Goal: Navigation & Orientation: Find specific page/section

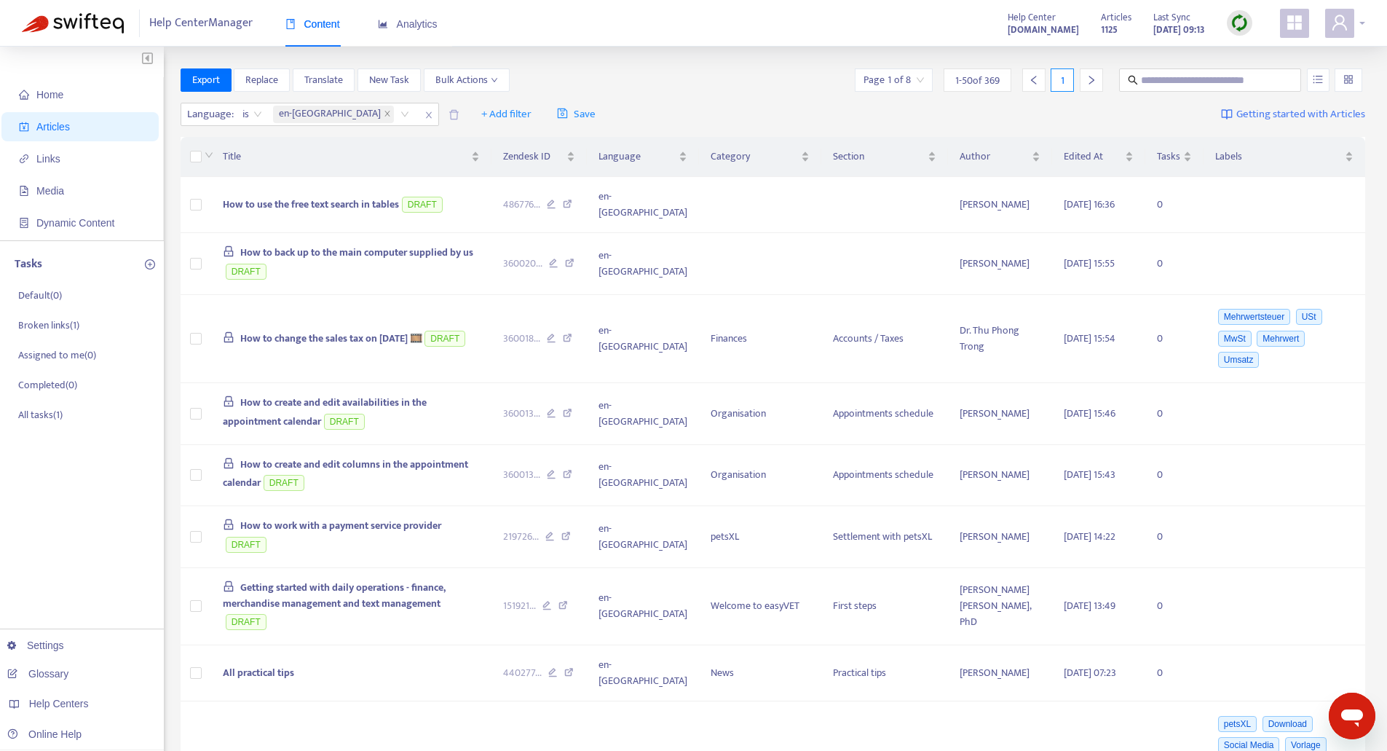
click at [1364, 16] on div at bounding box center [1345, 23] width 40 height 29
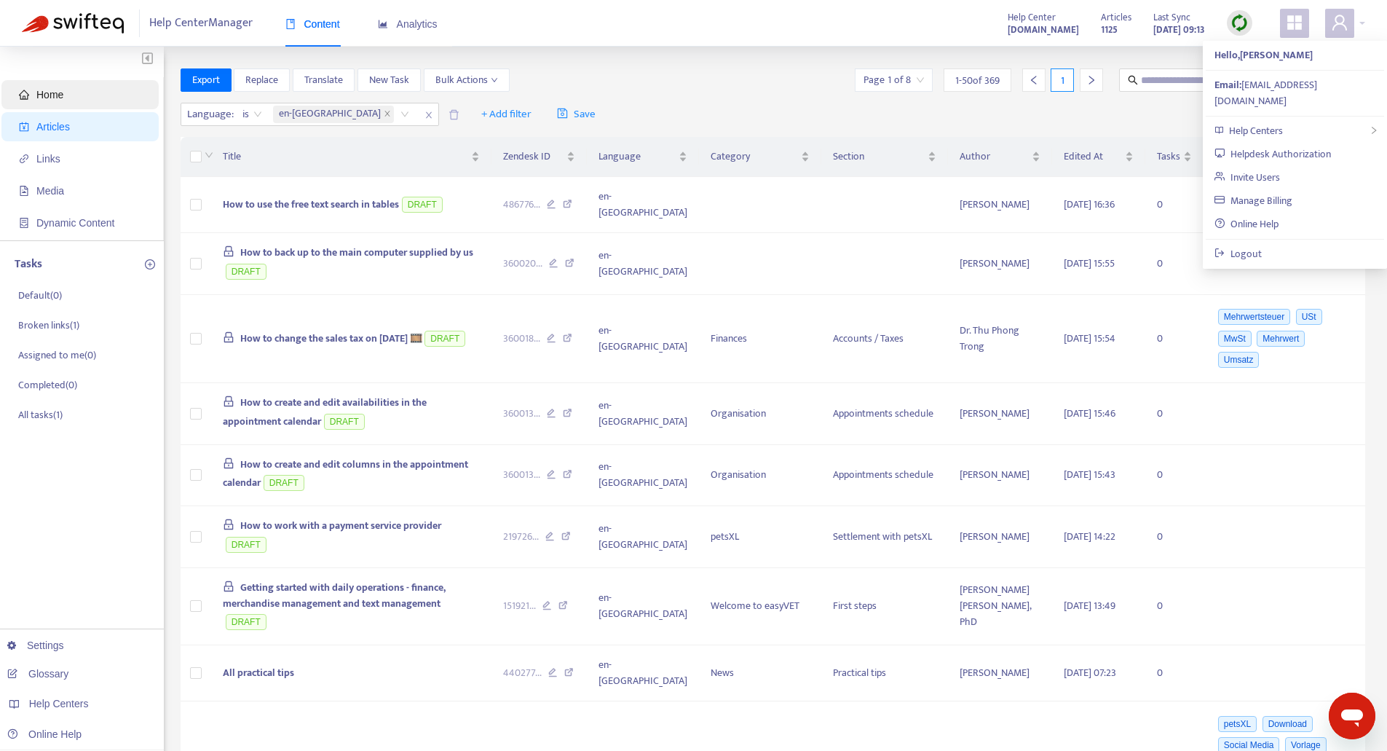
click at [39, 97] on span "Home" at bounding box center [49, 95] width 27 height 12
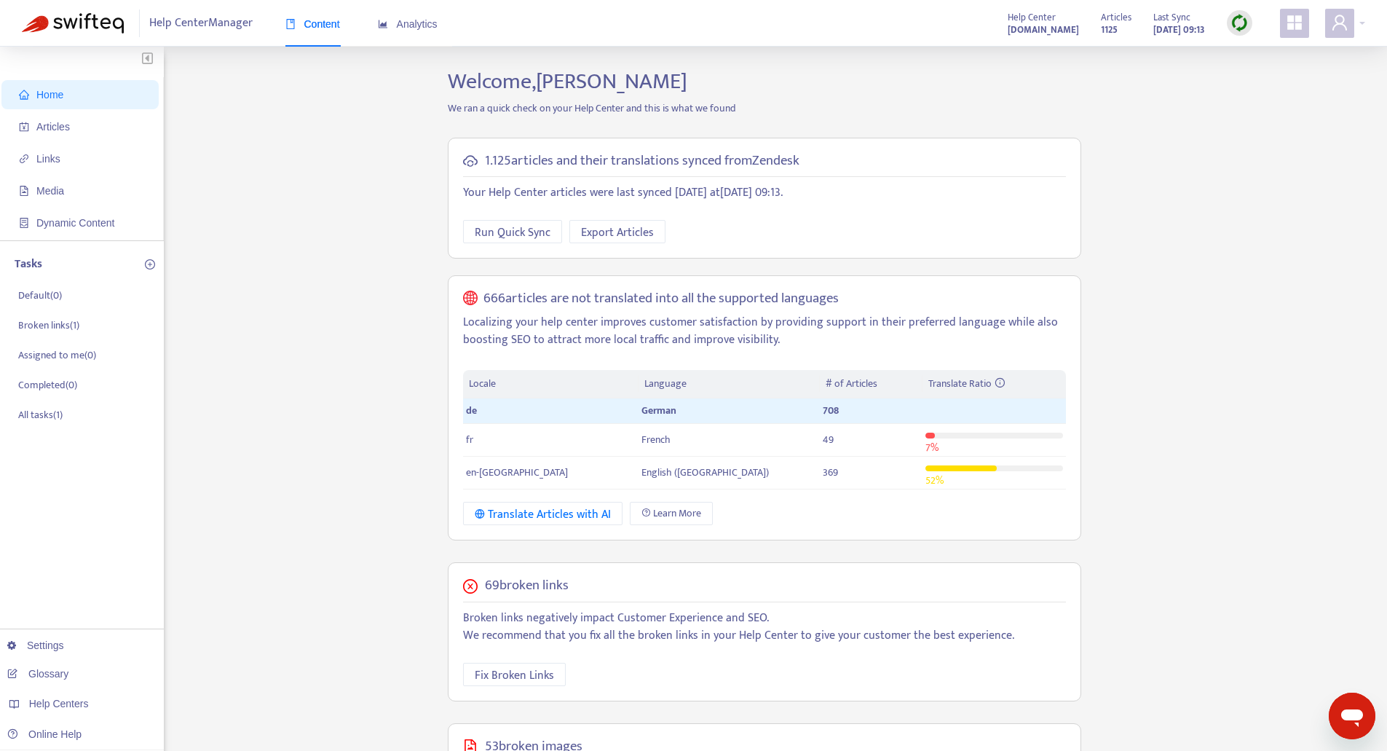
scroll to position [73, 0]
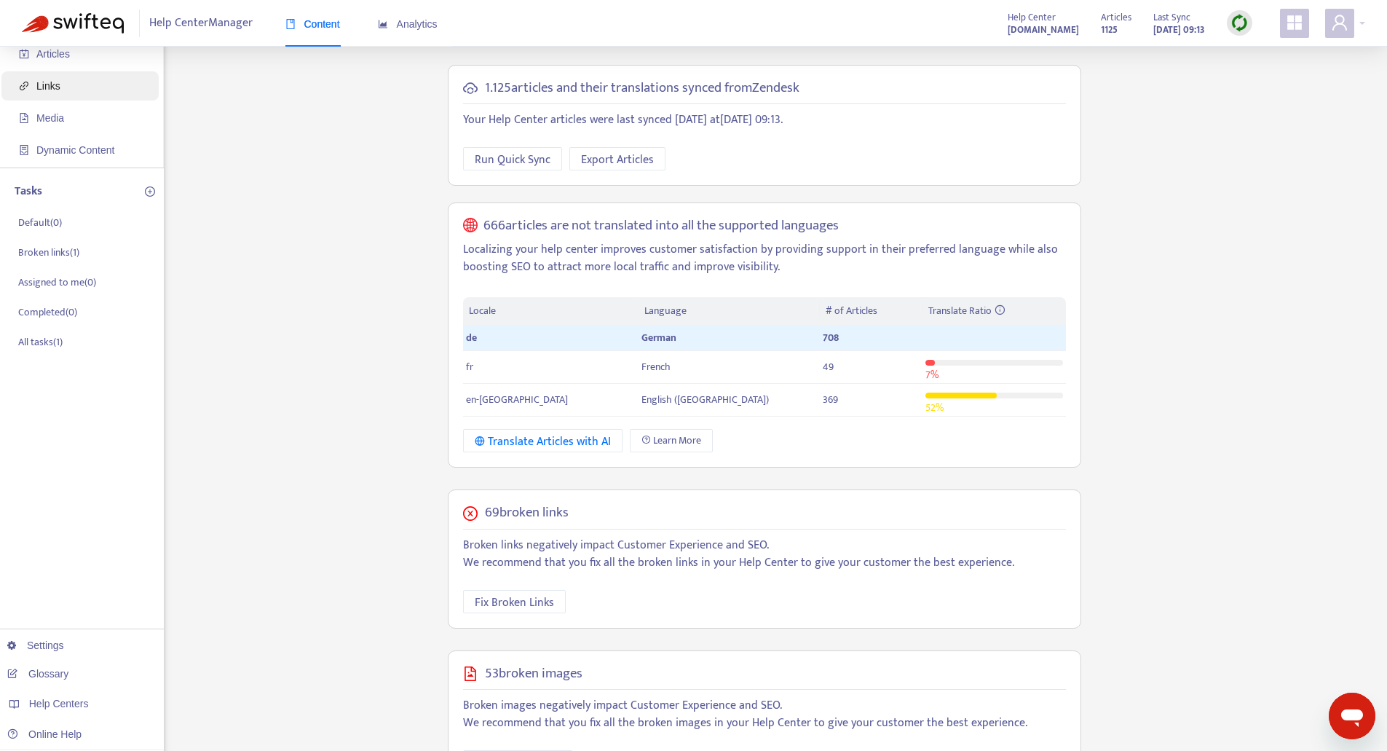
click at [55, 84] on span "Links" at bounding box center [48, 86] width 24 height 12
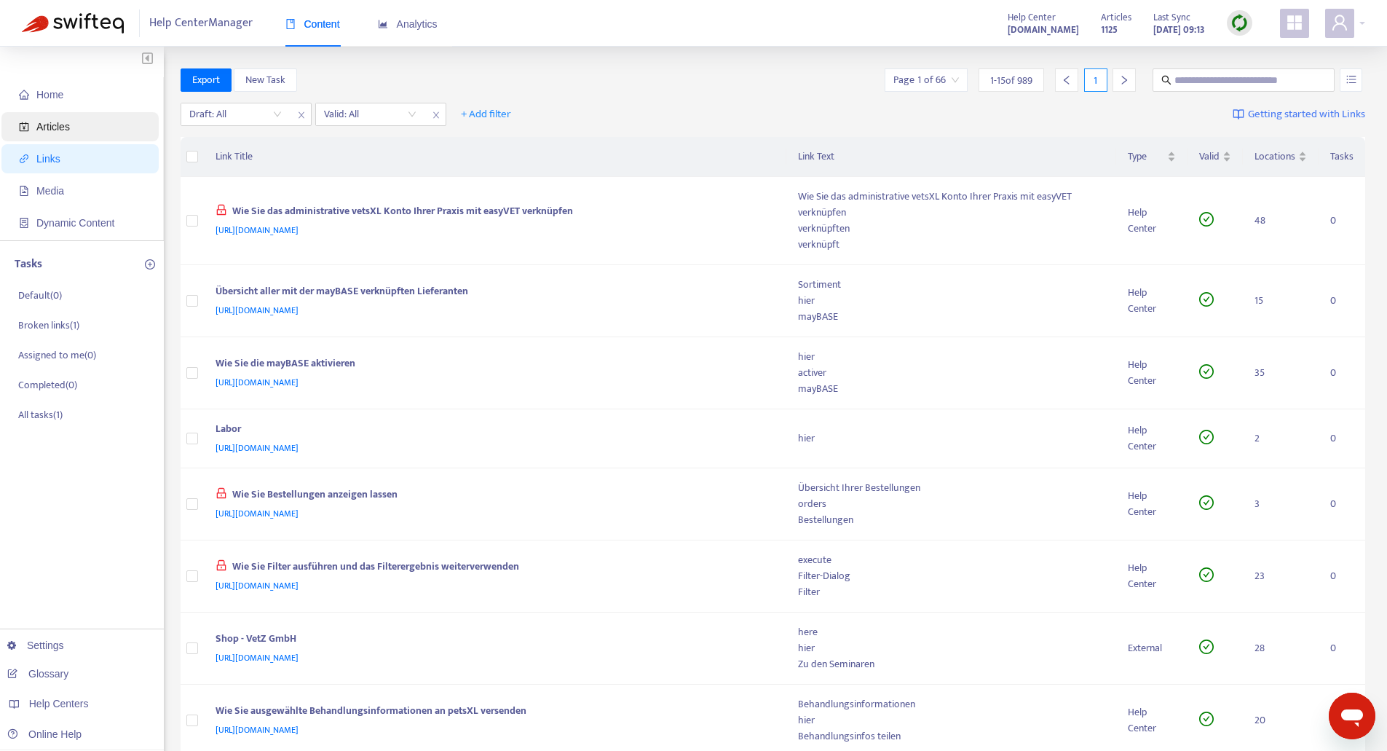
click at [78, 122] on span "Articles" at bounding box center [83, 126] width 128 height 29
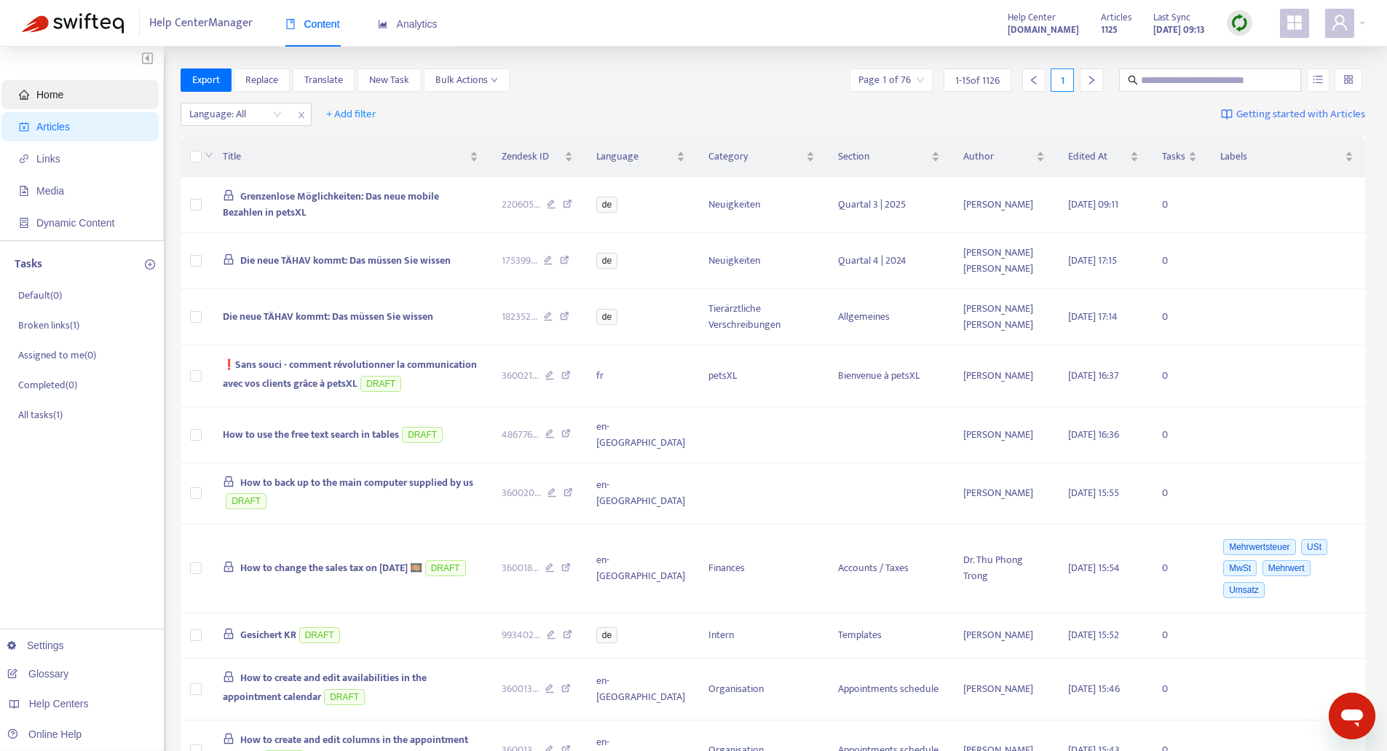
click at [33, 79] on ul "Home Articles Links Media Dynamic Content" at bounding box center [82, 158] width 164 height 163
click at [68, 165] on span "Links" at bounding box center [83, 158] width 128 height 29
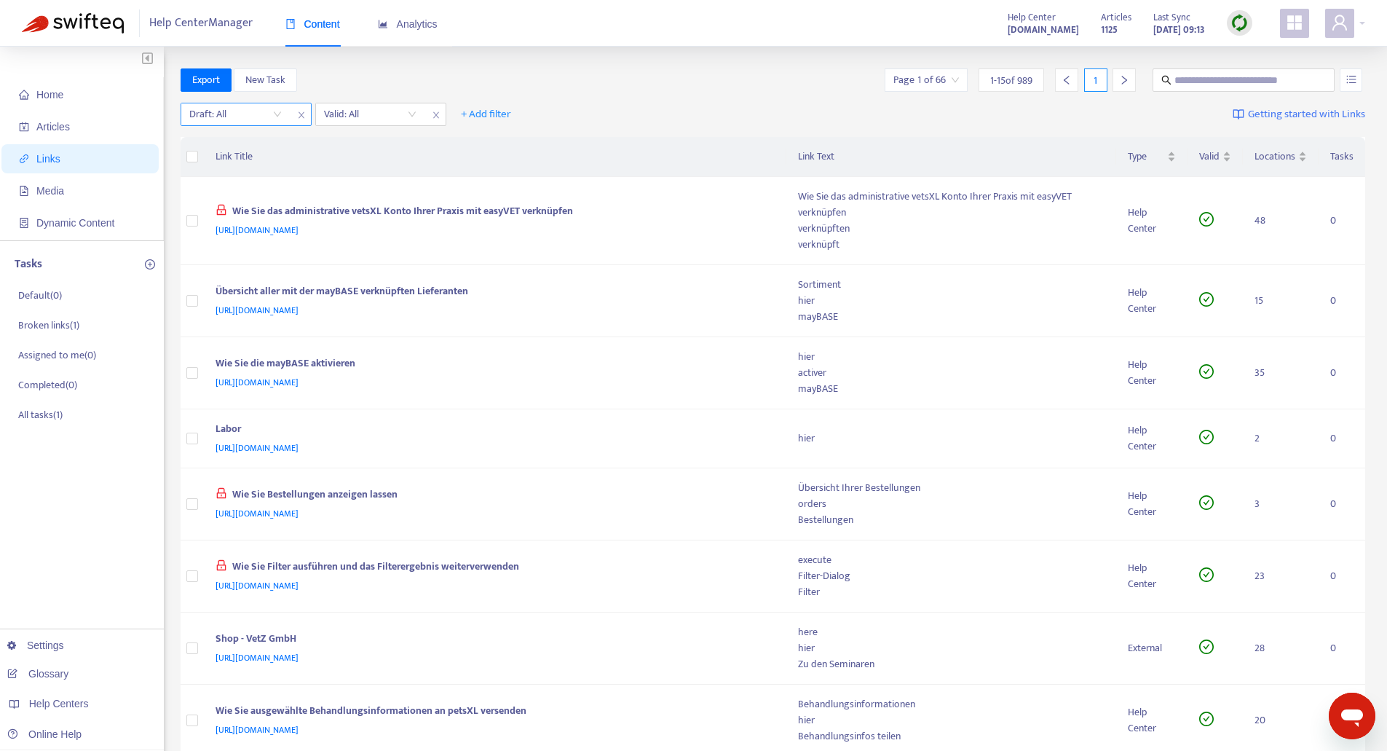
click at [277, 113] on input "search" at bounding box center [235, 114] width 92 height 22
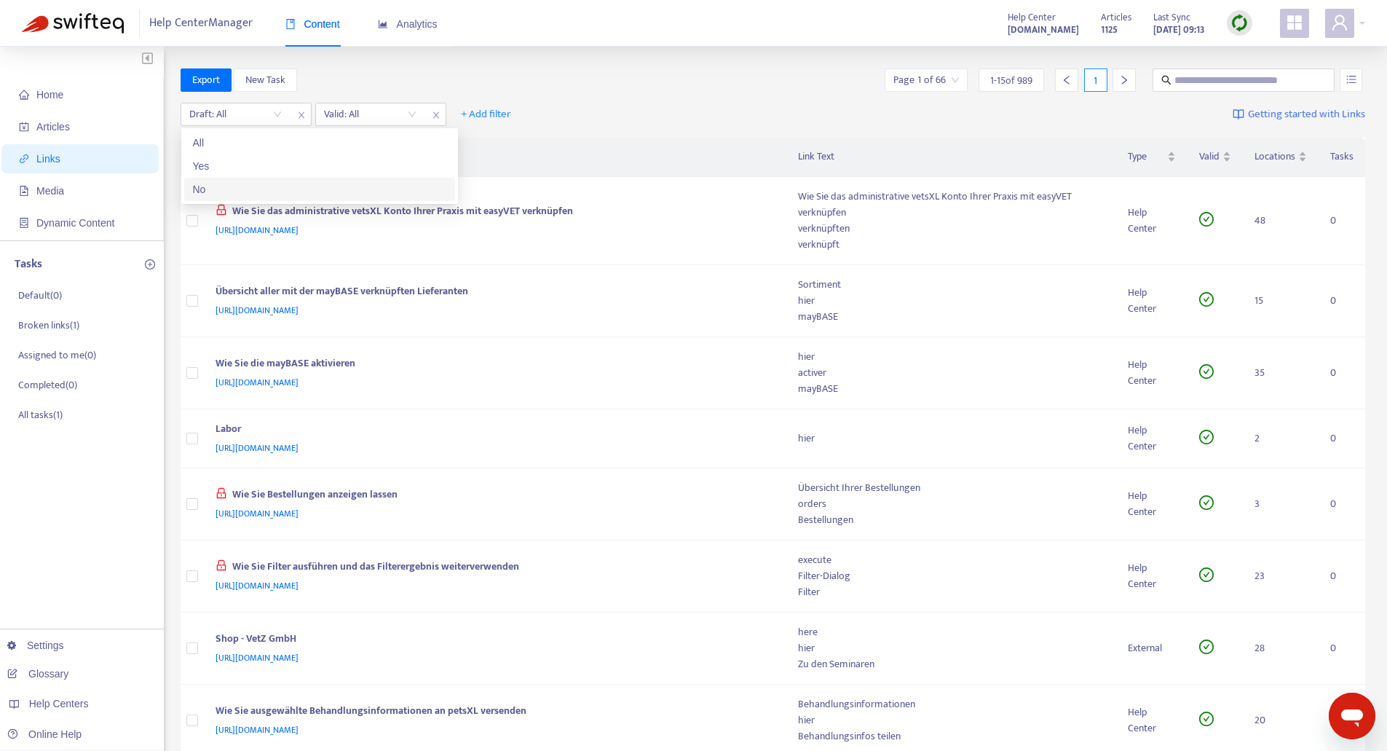
click at [214, 187] on div "No" at bounding box center [319, 189] width 253 height 16
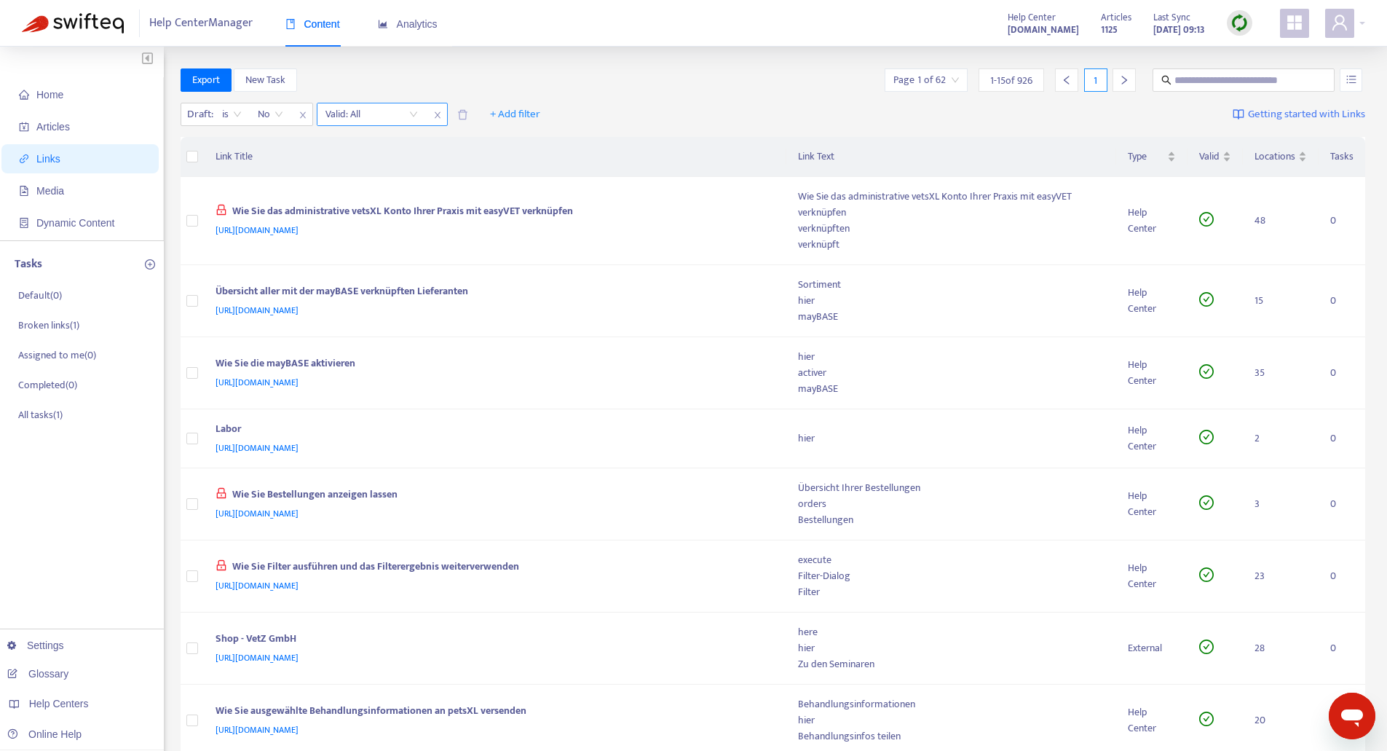
click at [419, 111] on div "Valid: All" at bounding box center [371, 114] width 108 height 22
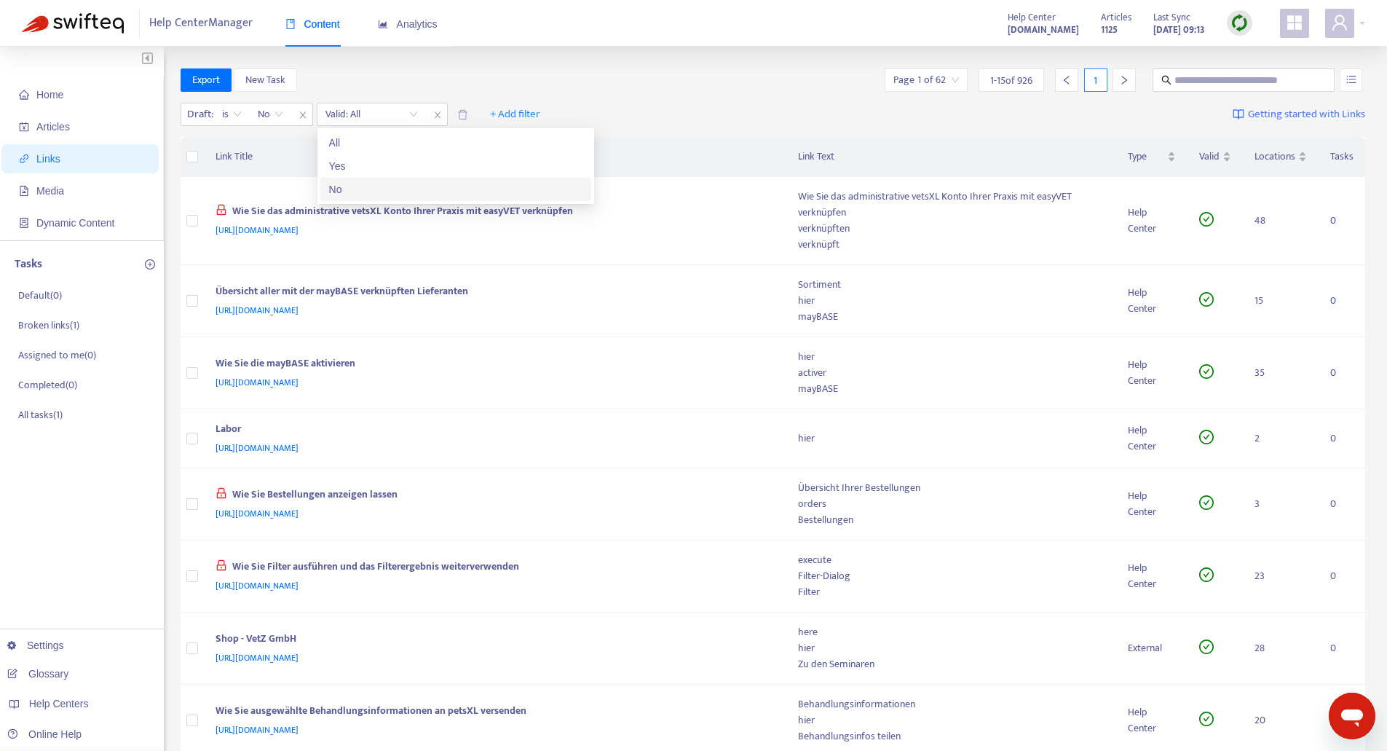
click at [366, 193] on div "No" at bounding box center [455, 189] width 253 height 16
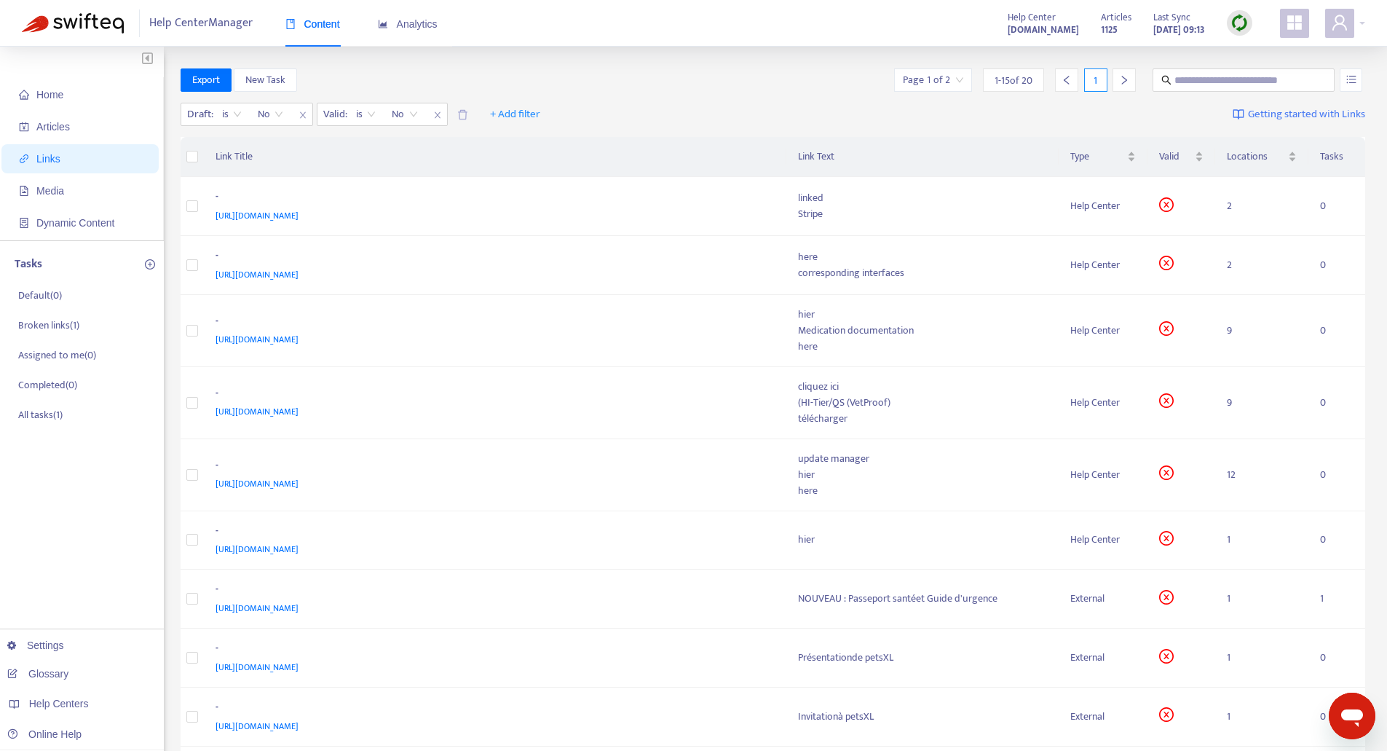
click at [531, 72] on div "Export New Task Page 1 of 2 1 - 15 of 20 1" at bounding box center [773, 79] width 1185 height 23
click at [946, 78] on input "search" at bounding box center [933, 80] width 60 height 22
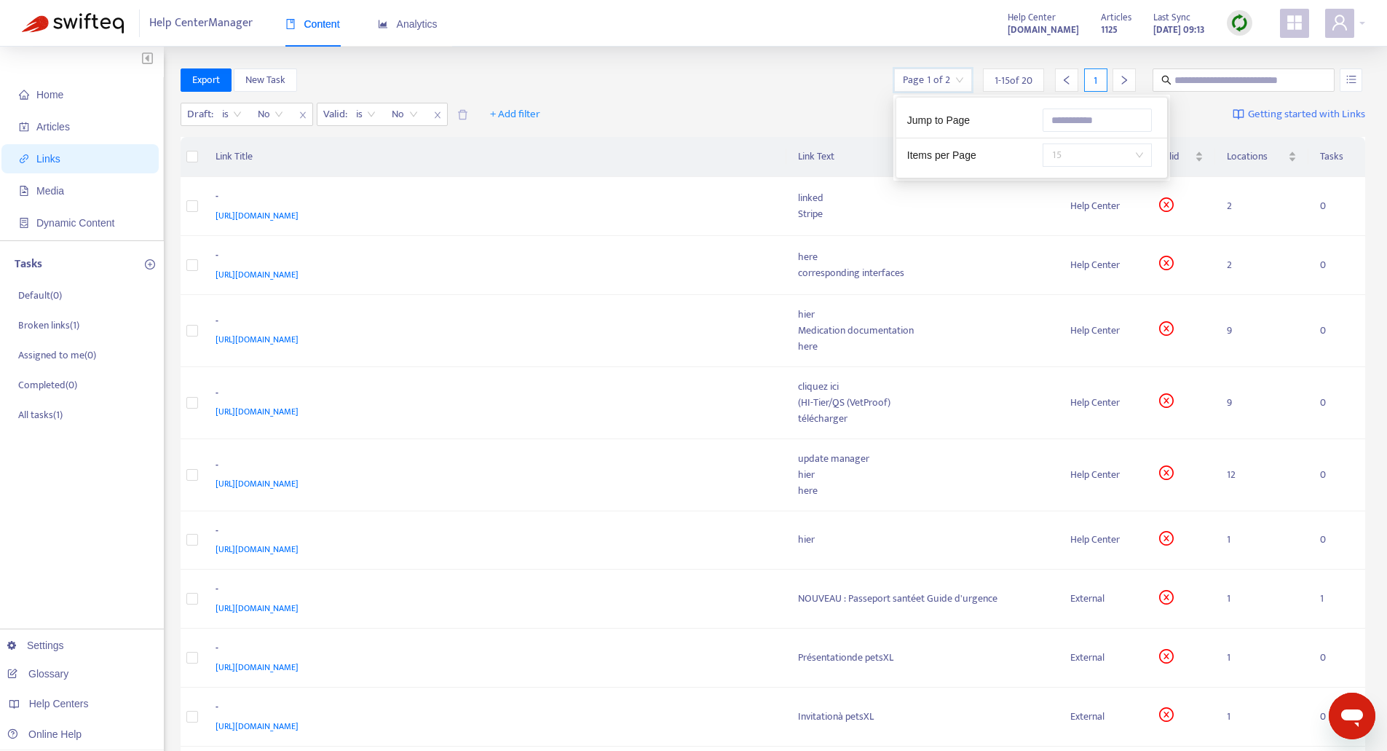
click at [1142, 147] on span "15" at bounding box center [1097, 155] width 92 height 22
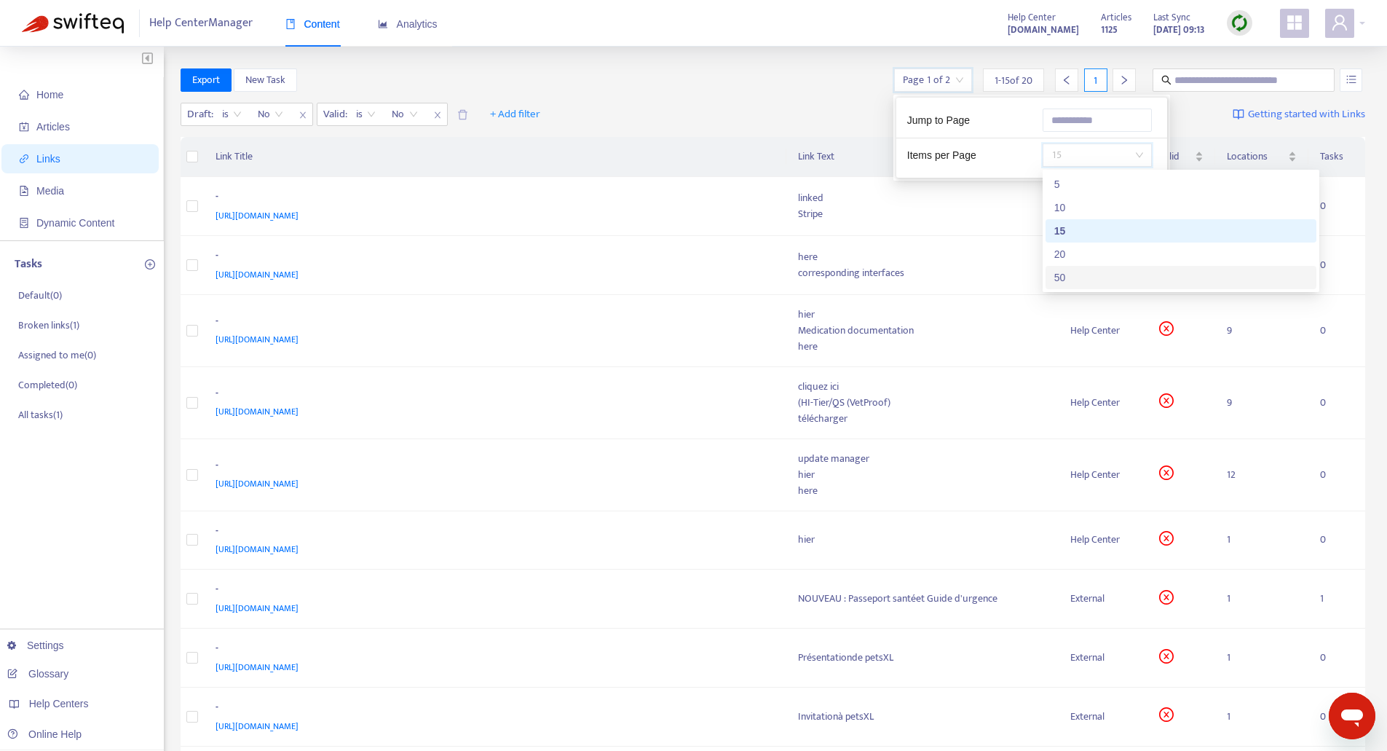
click at [1068, 275] on div "50" at bounding box center [1180, 277] width 253 height 16
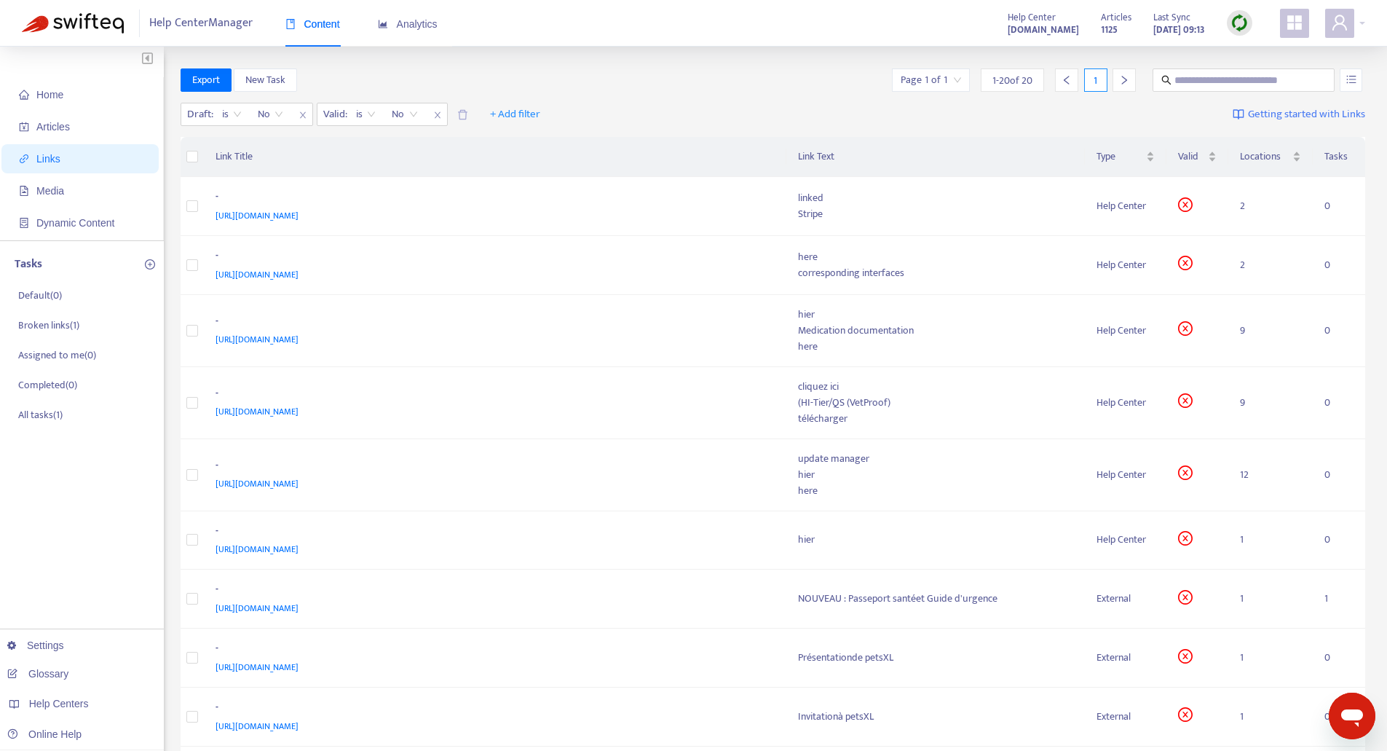
click at [810, 95] on div "Export New Task Page 1 of 1 1 - 20 of 20 1" at bounding box center [773, 82] width 1185 height 29
